Goal: Information Seeking & Learning: Learn about a topic

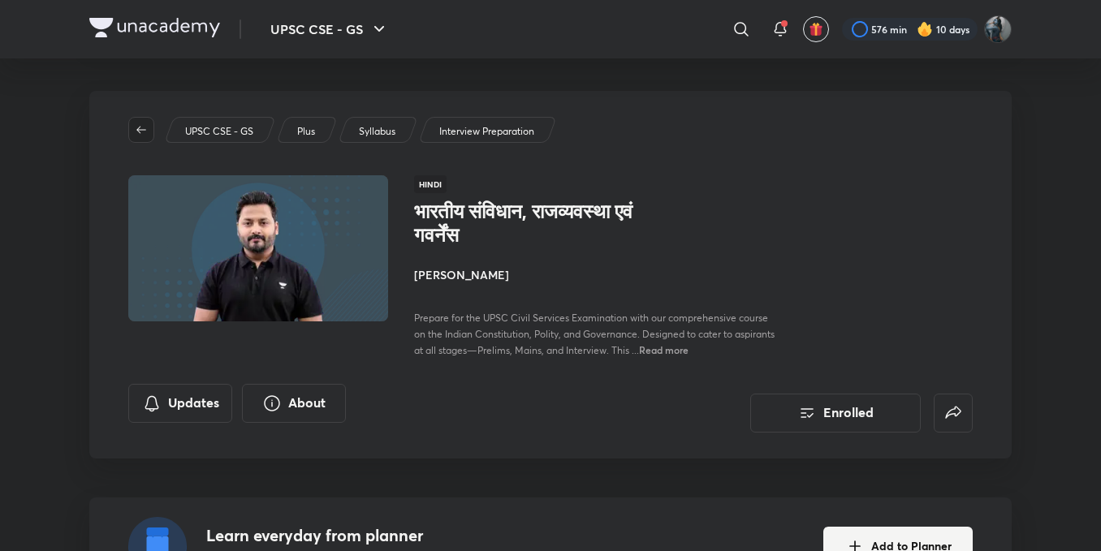
click at [151, 129] on span "button" at bounding box center [141, 129] width 24 height 13
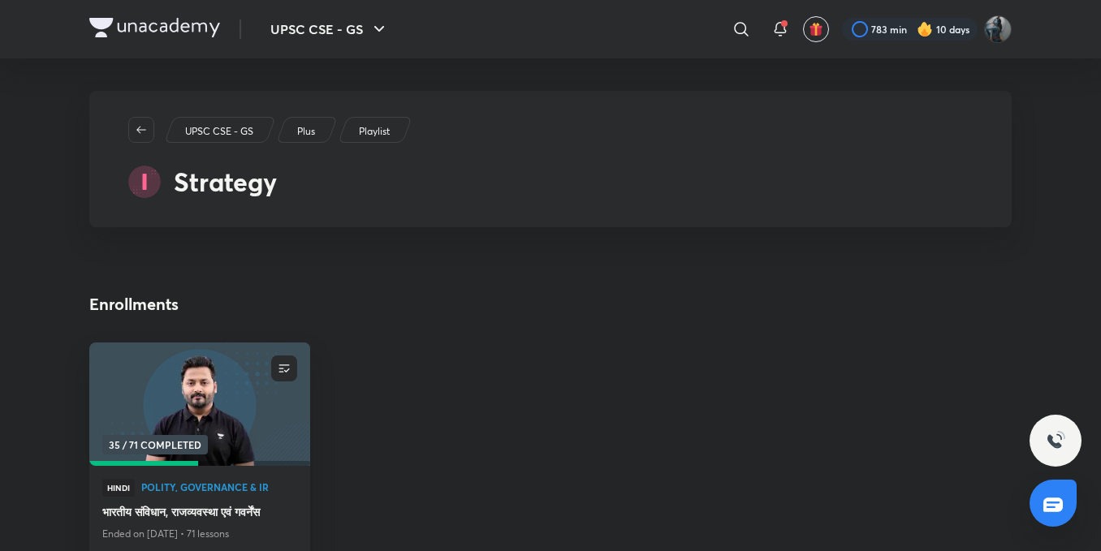
click at [151, 129] on span "button" at bounding box center [141, 129] width 24 height 13
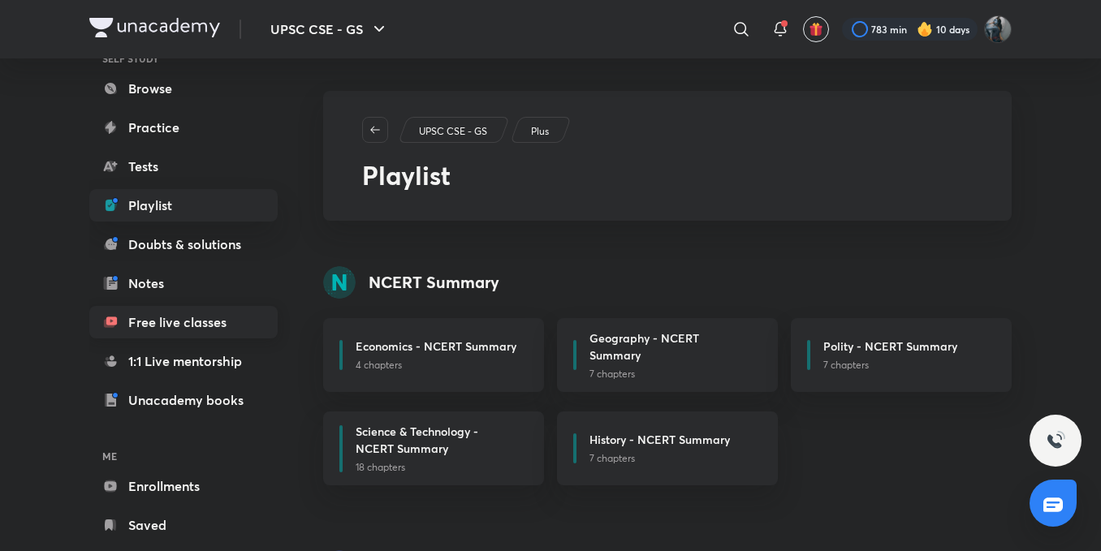
scroll to position [179, 0]
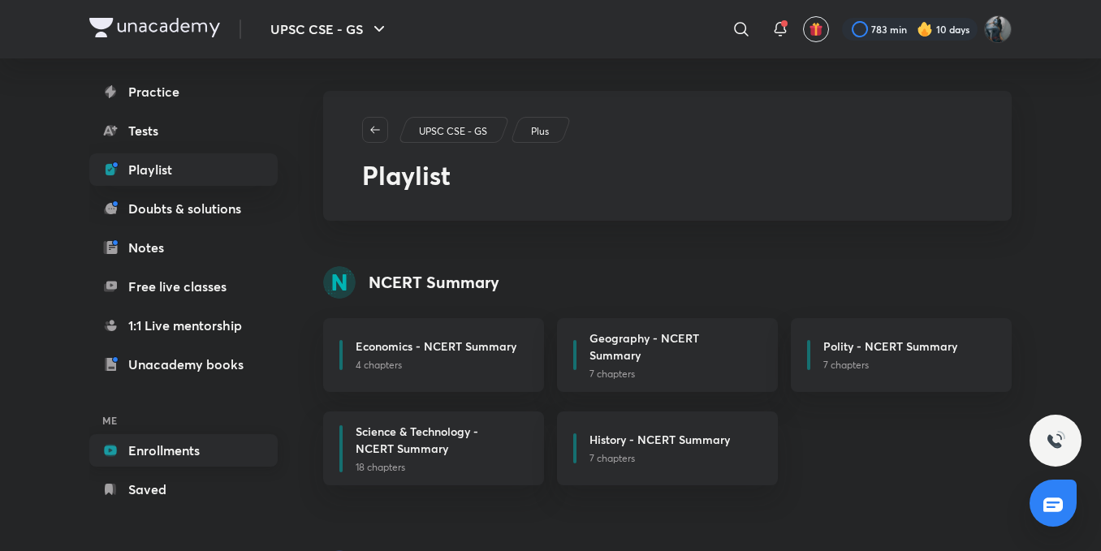
click at [188, 446] on link "Enrollments" at bounding box center [183, 450] width 188 height 32
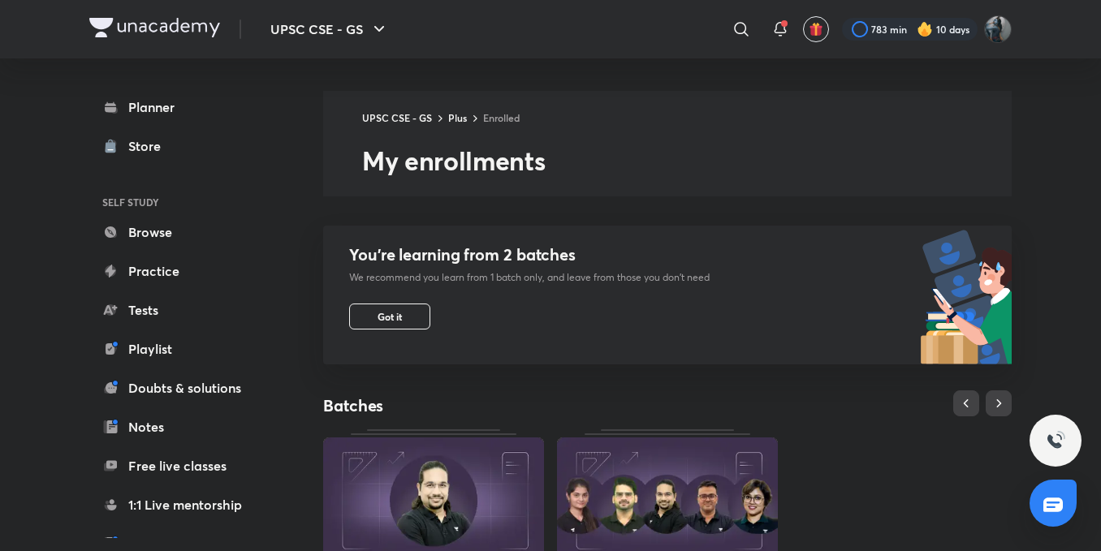
scroll to position [566, 0]
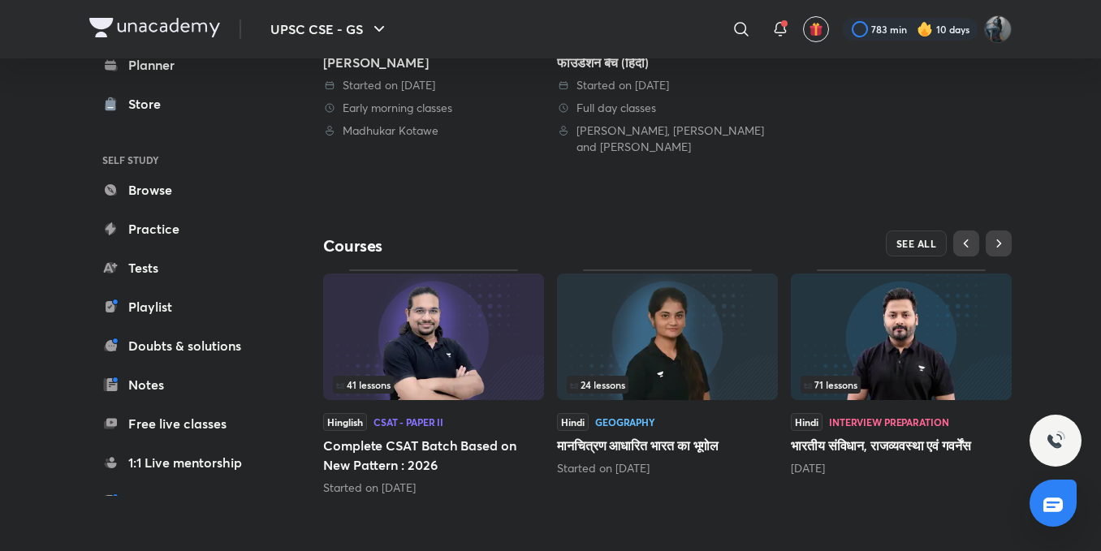
click at [729, 340] on img at bounding box center [667, 337] width 221 height 127
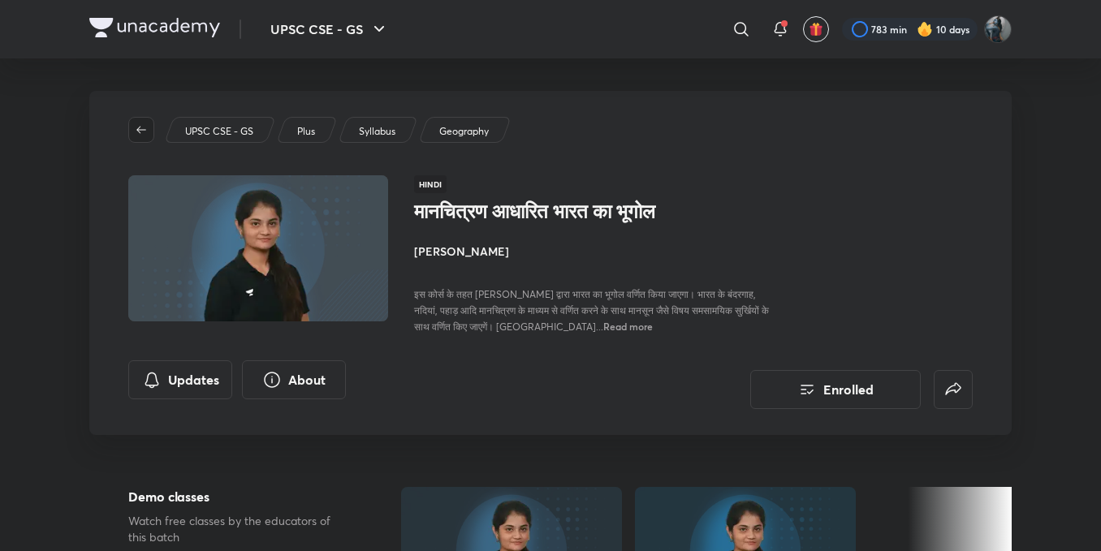
click at [145, 130] on icon "button" at bounding box center [141, 129] width 10 height 7
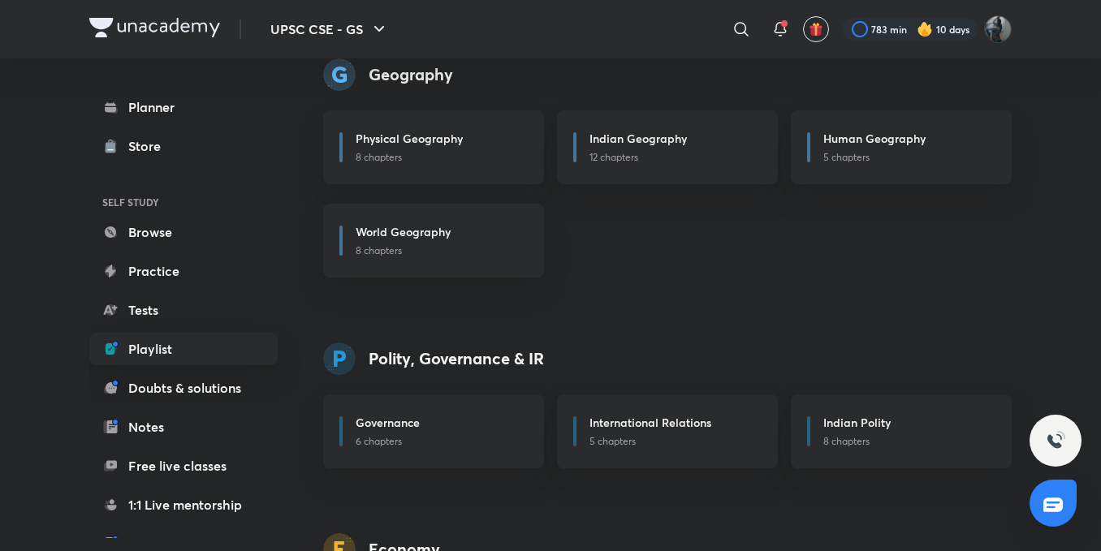
scroll to position [179, 0]
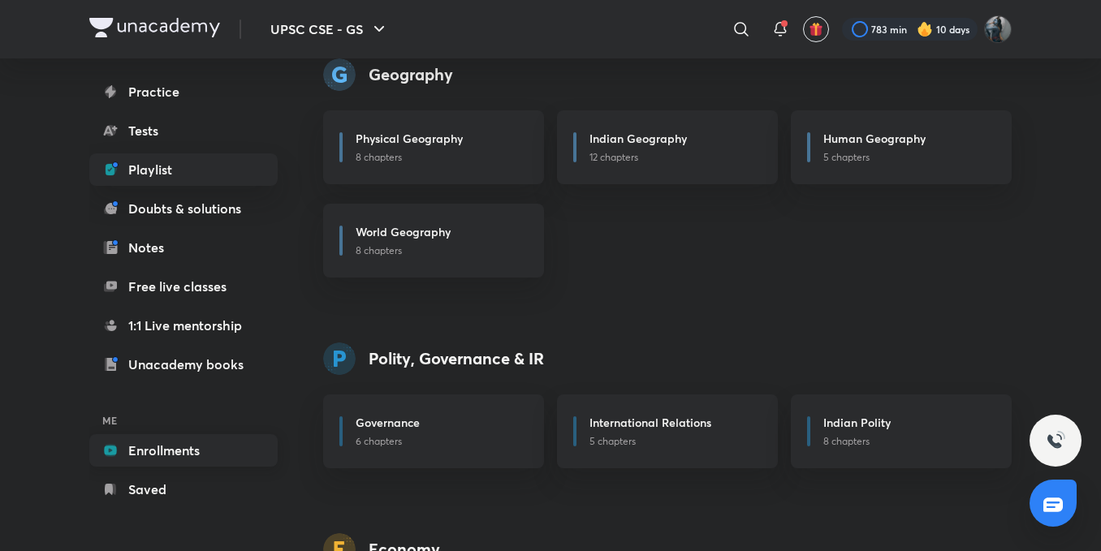
click at [157, 452] on link "Enrollments" at bounding box center [183, 450] width 188 height 32
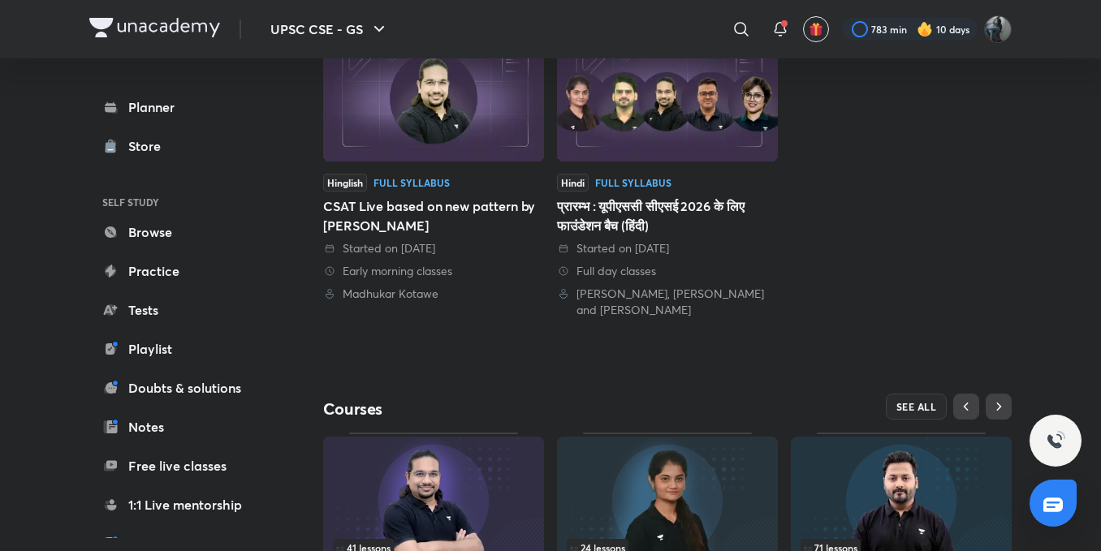
scroll to position [566, 0]
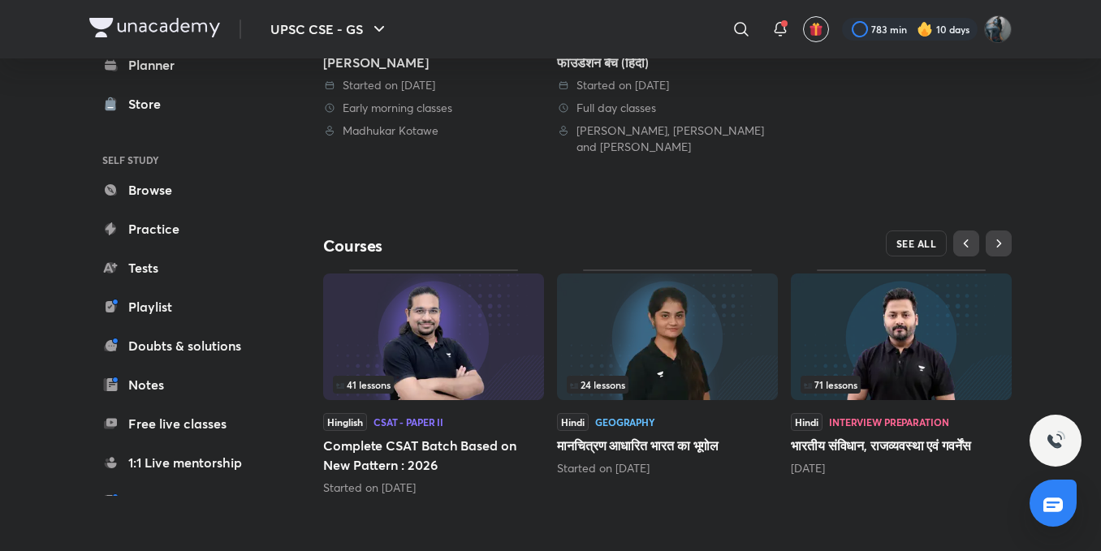
click at [924, 245] on span "SEE ALL" at bounding box center [916, 243] width 41 height 11
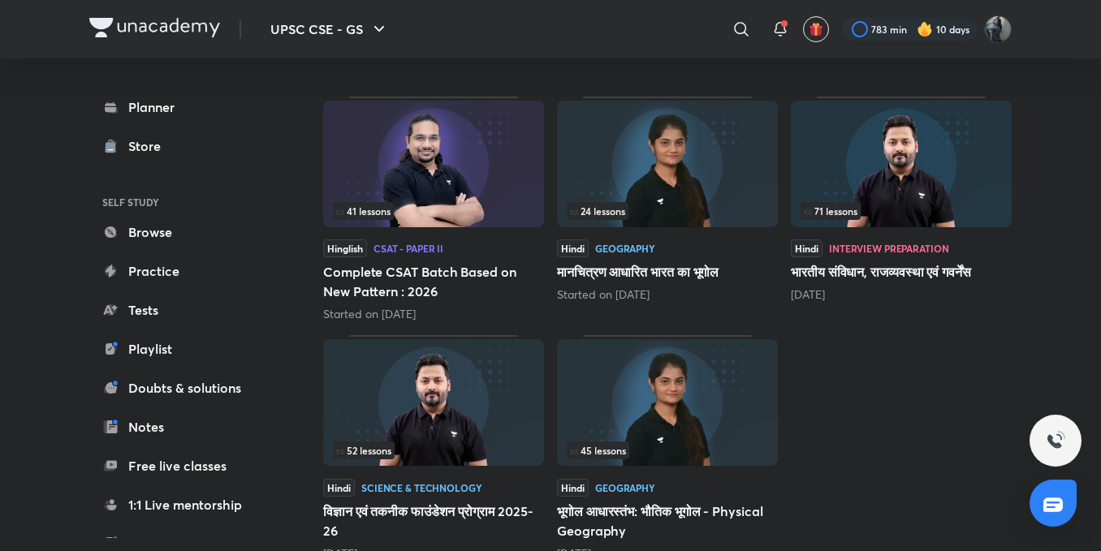
scroll to position [255, 0]
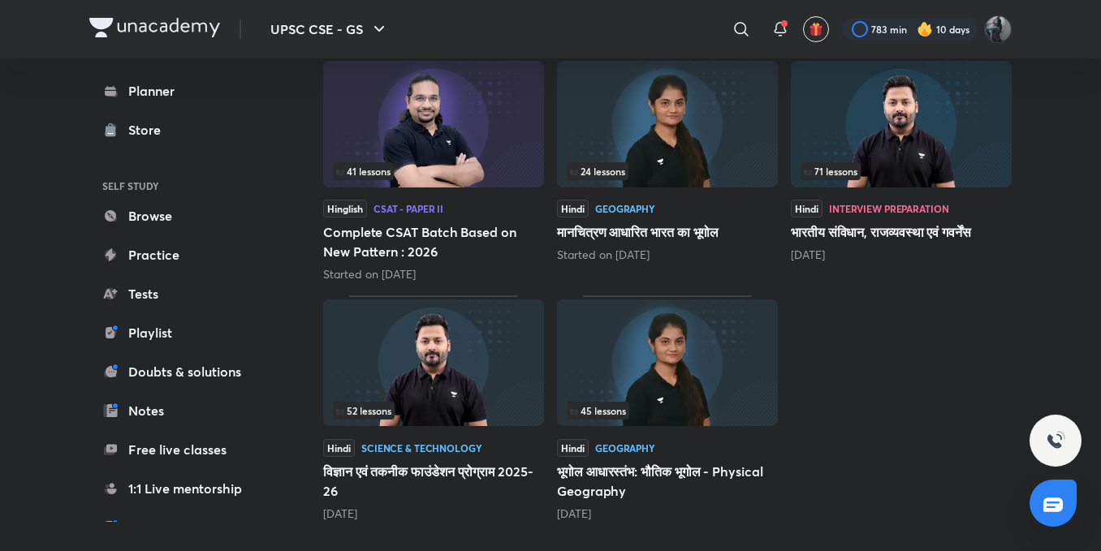
click at [670, 373] on img at bounding box center [667, 363] width 221 height 127
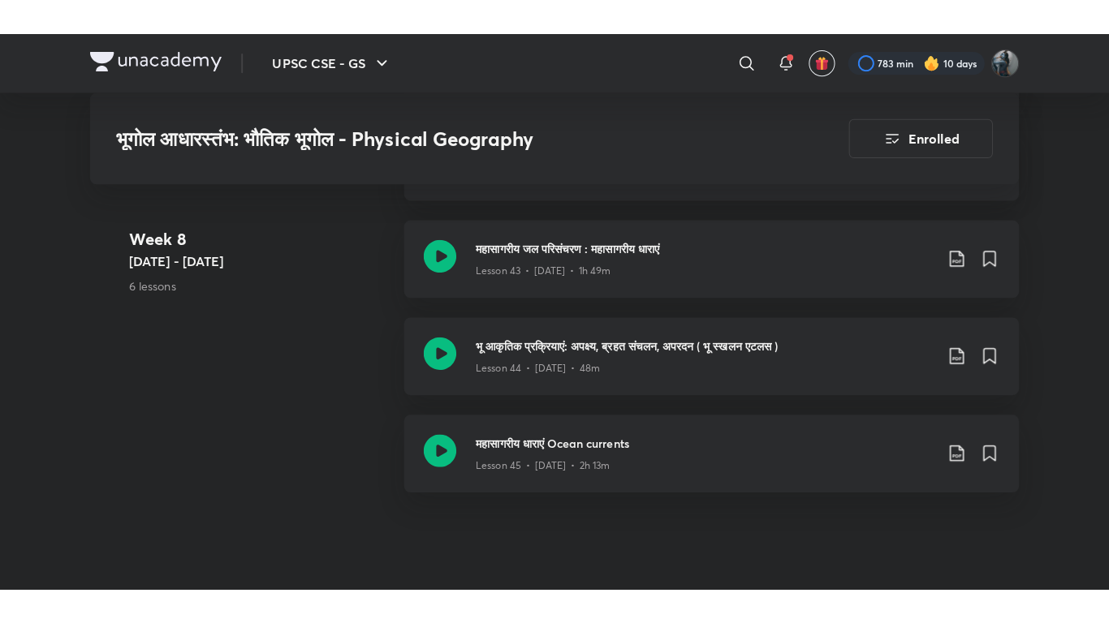
scroll to position [5597, 0]
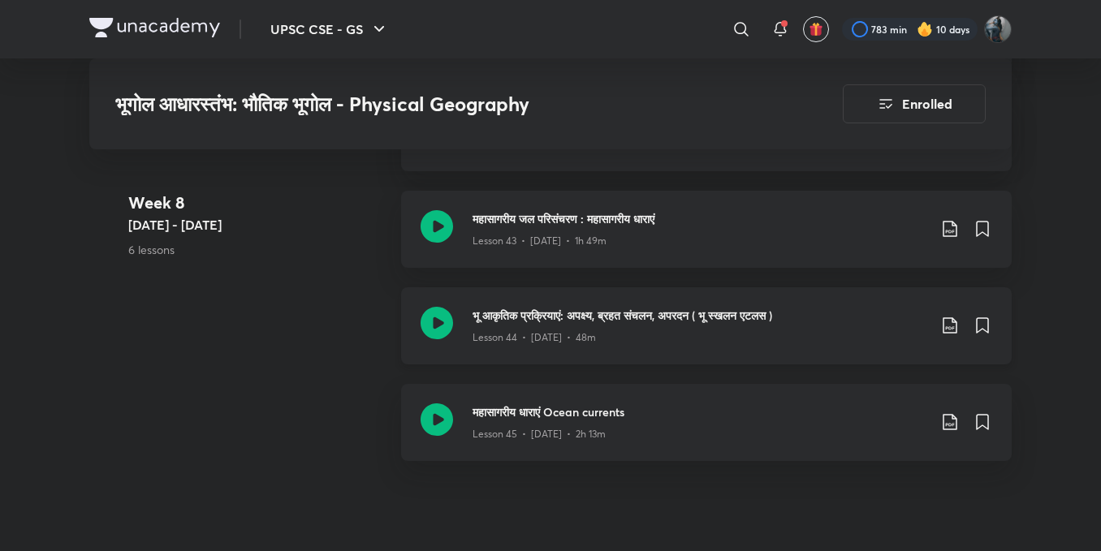
click at [446, 325] on icon at bounding box center [436, 323] width 32 height 32
